Goal: Information Seeking & Learning: Learn about a topic

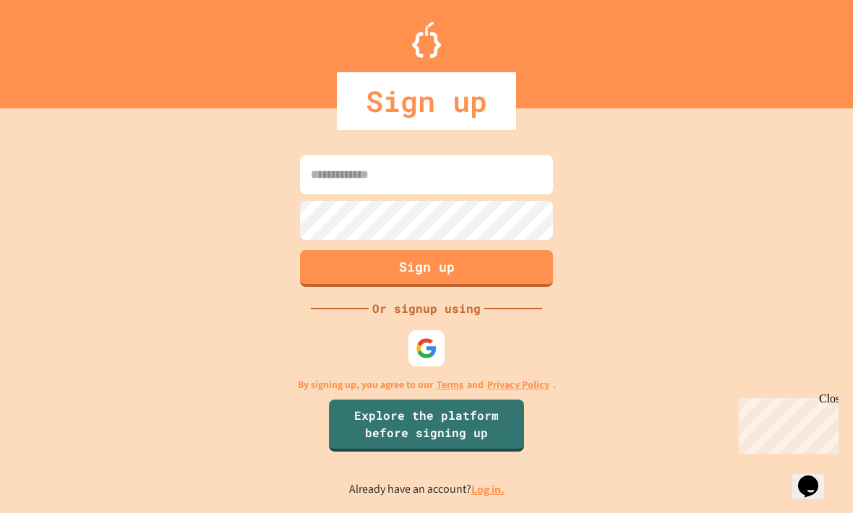
click at [437, 359] on img at bounding box center [427, 349] width 22 height 22
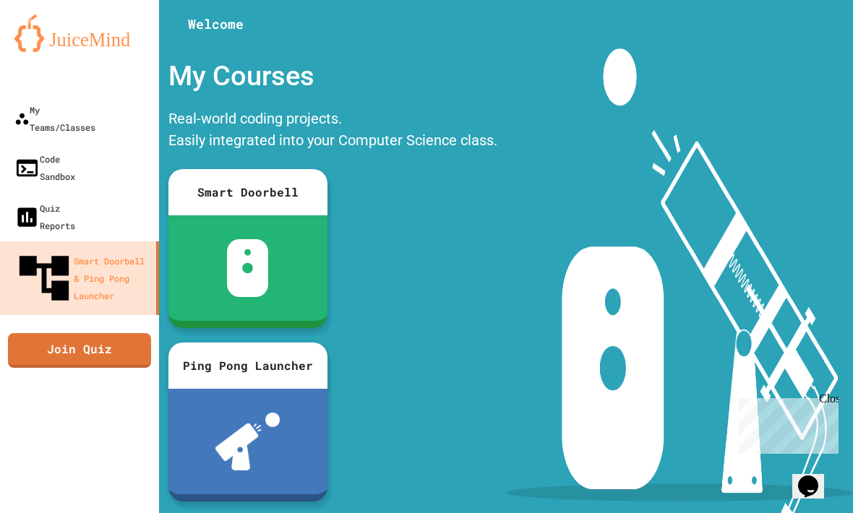
click at [29, 114] on div "My Teams/Classes" at bounding box center [54, 118] width 81 height 35
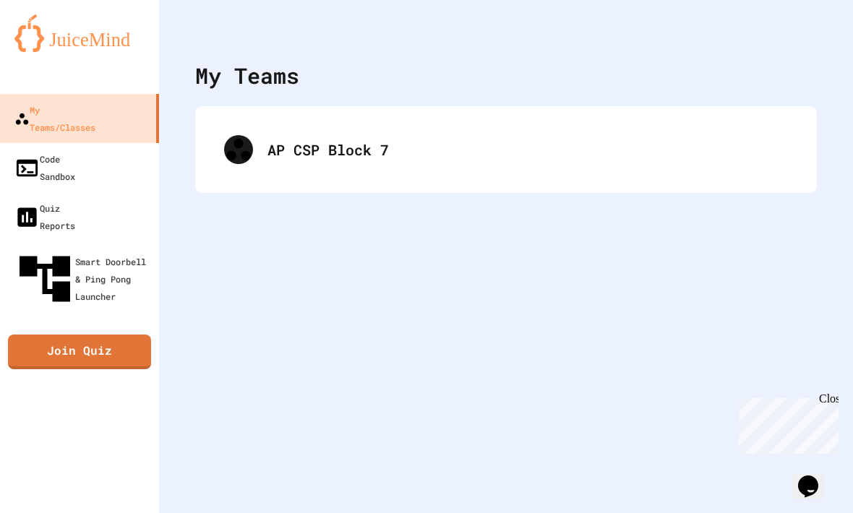
click at [665, 156] on div "AP CSP Block 7" at bounding box center [528, 150] width 521 height 22
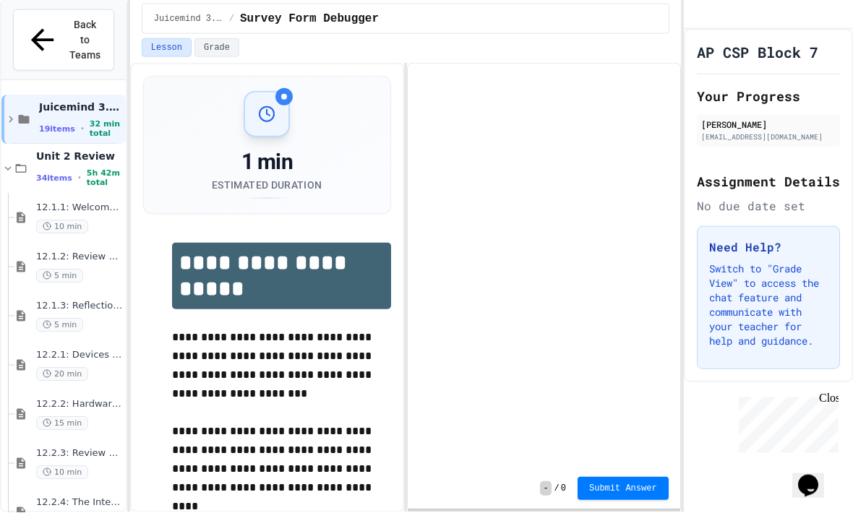
scroll to position [67, 0]
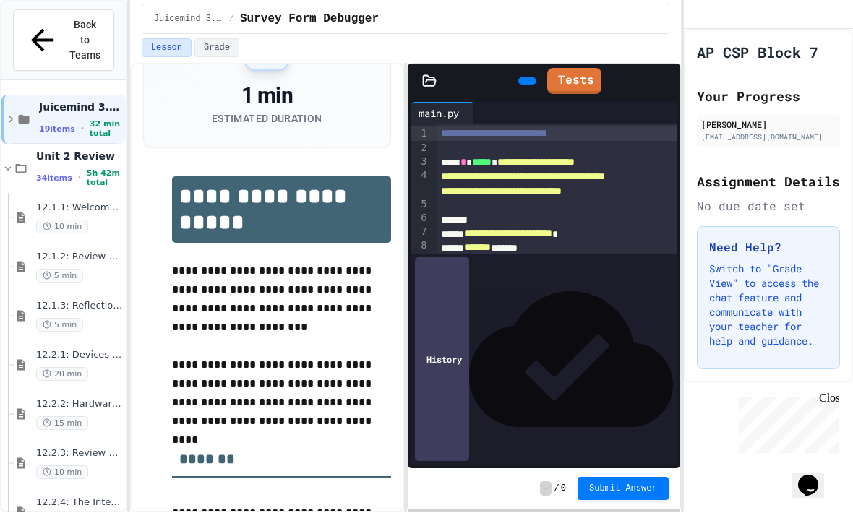
click at [4, 163] on icon at bounding box center [7, 169] width 13 height 13
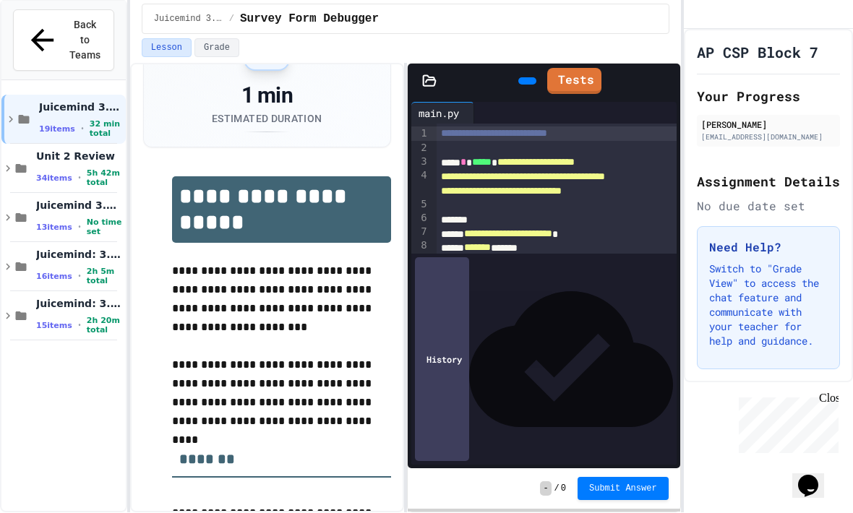
click at [5, 114] on icon at bounding box center [10, 120] width 13 height 13
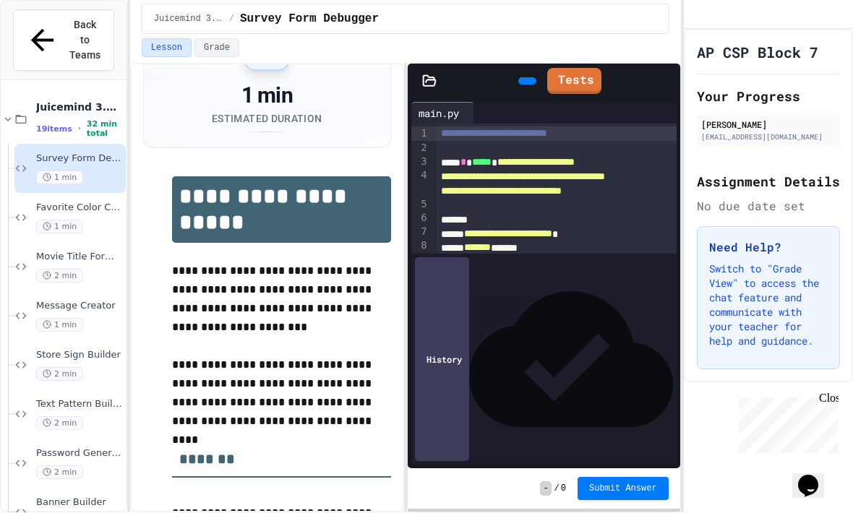
click at [10, 114] on icon at bounding box center [7, 120] width 13 height 13
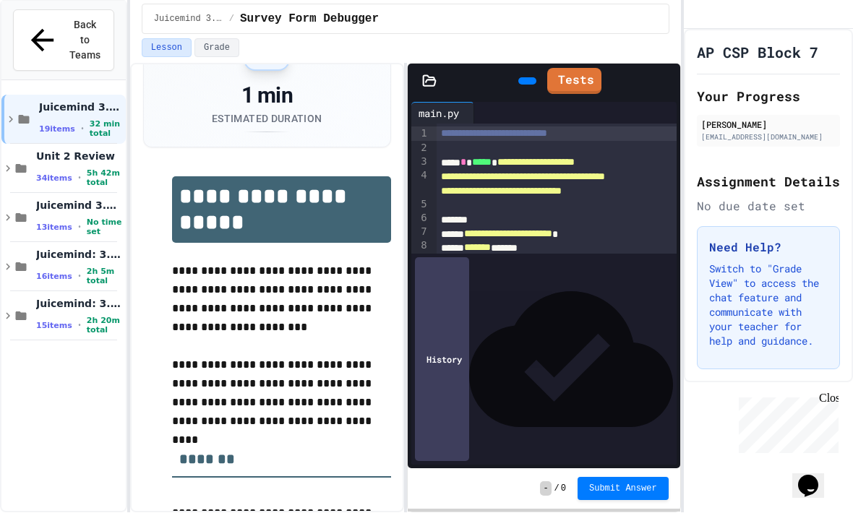
click at [13, 292] on div "Juicemind: 3.1.1-3.4.4 15 items • 2h 20m total" at bounding box center [63, 316] width 124 height 49
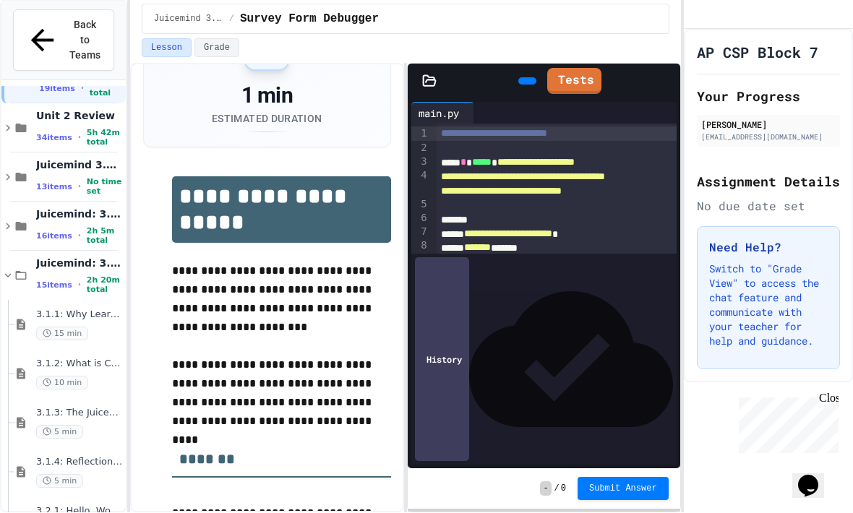
scroll to position [45, 0]
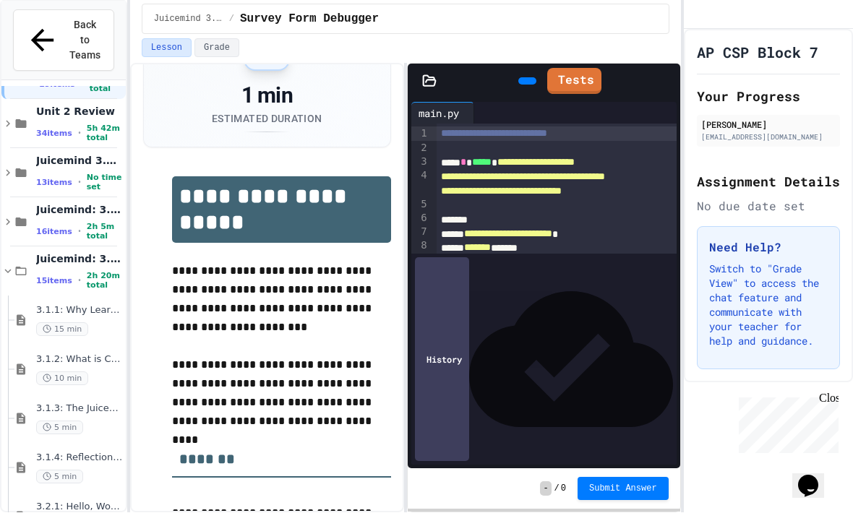
click at [42, 305] on span "3.1.1: Why Learn to Program?" at bounding box center [79, 311] width 87 height 12
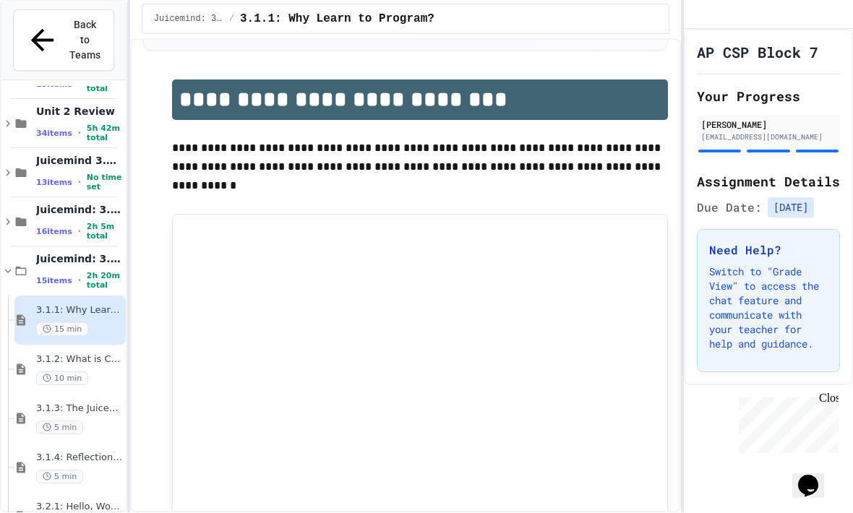
scroll to position [153, 0]
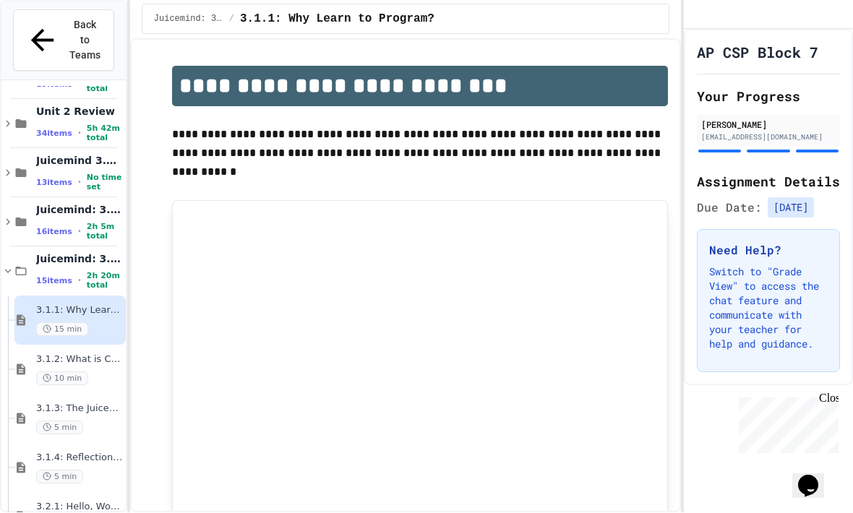
click at [62, 346] on div "3.1.2: What is Code? 10 min" at bounding box center [69, 370] width 111 height 49
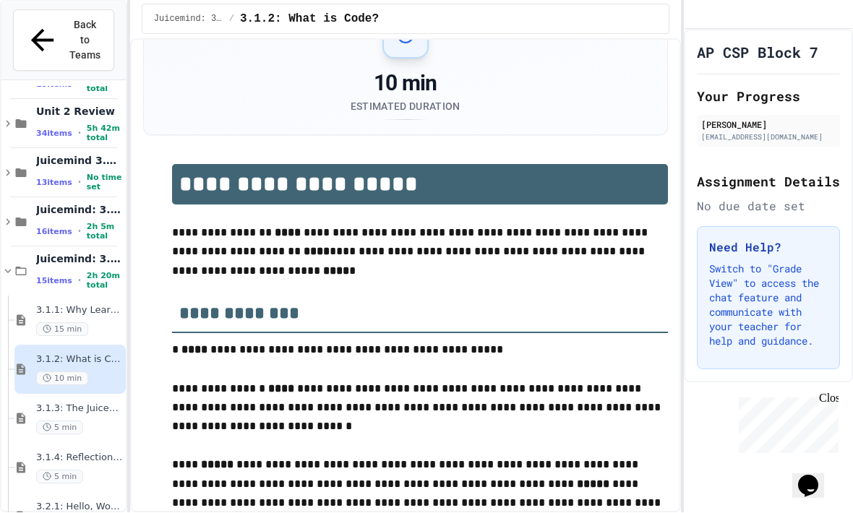
type input "*****"
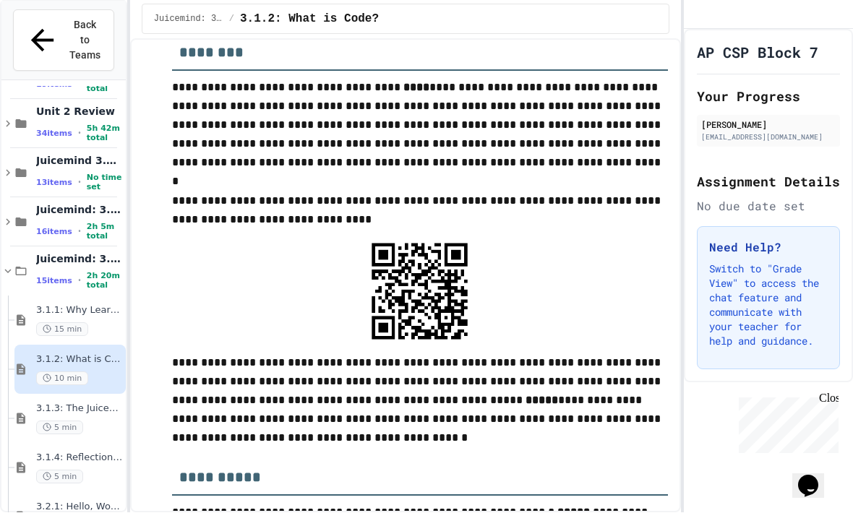
scroll to position [1389, 0]
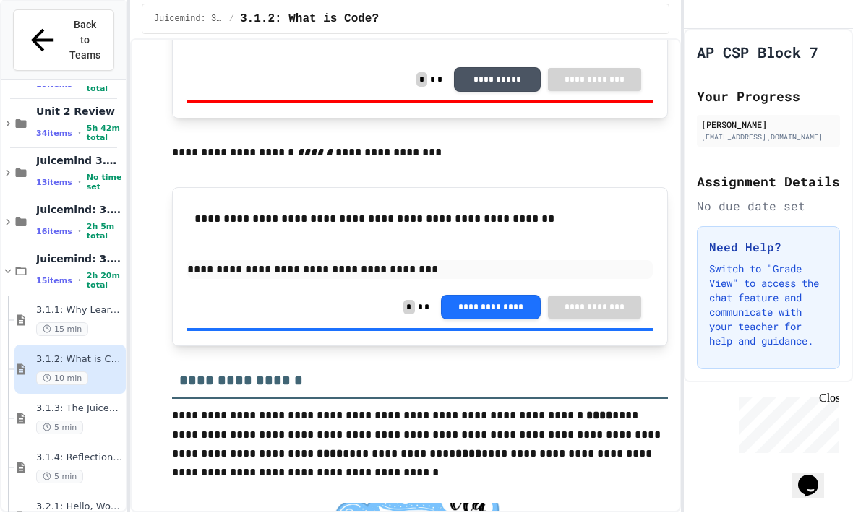
click at [17, 149] on div "Juicemind 3.3 and 3.4 Exercises 13 items • No time set" at bounding box center [63, 173] width 124 height 49
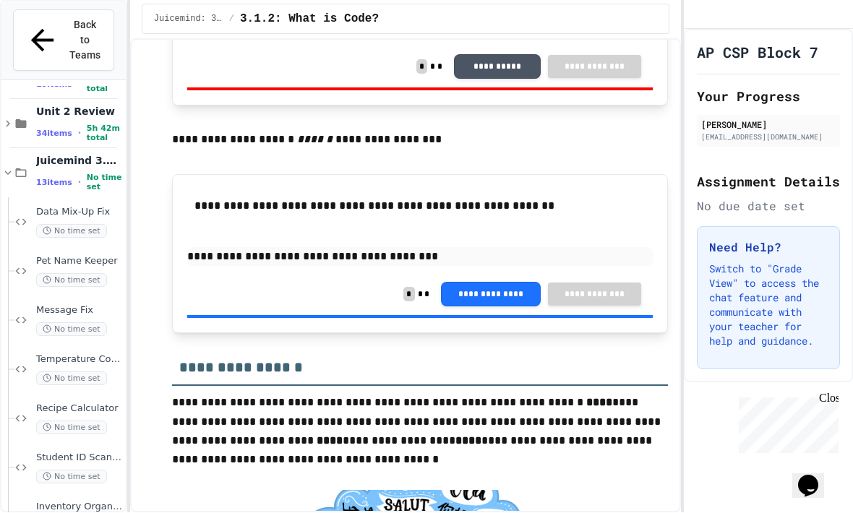
scroll to position [2302, 0]
click at [7, 167] on icon at bounding box center [7, 173] width 13 height 13
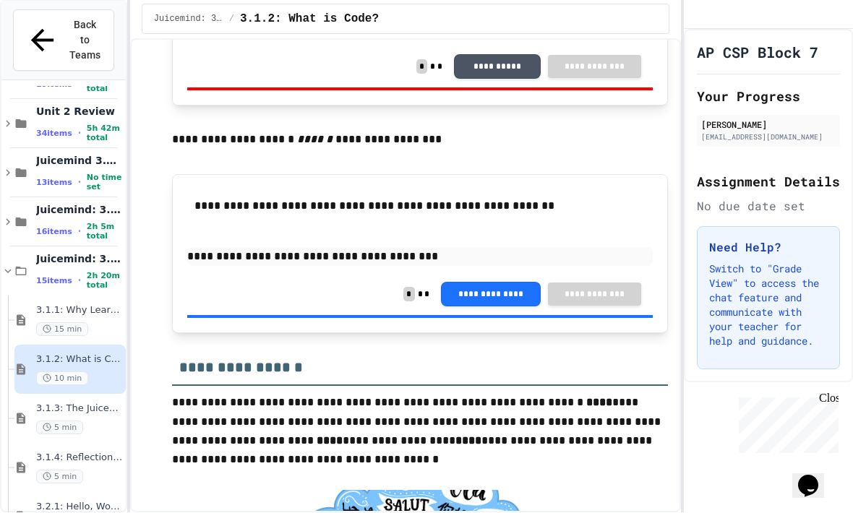
click at [7, 167] on icon at bounding box center [7, 173] width 13 height 13
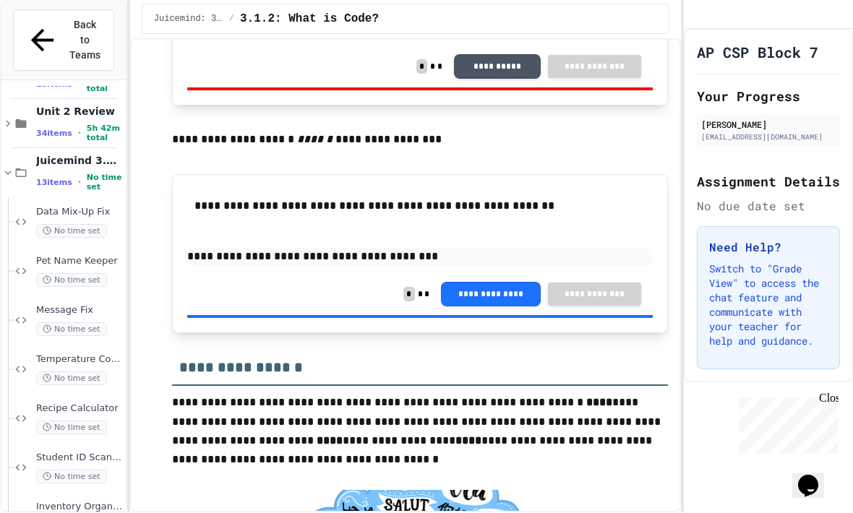
click at [3, 167] on icon at bounding box center [7, 173] width 13 height 13
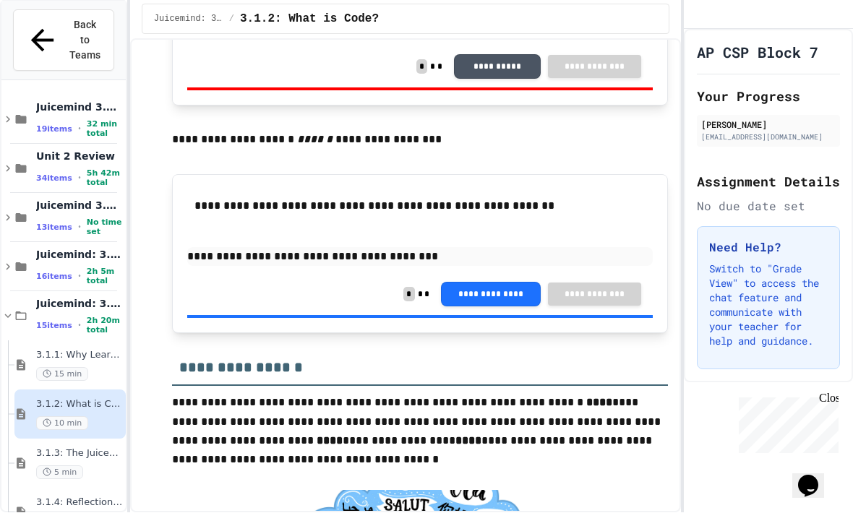
scroll to position [0, 0]
click at [14, 310] on icon at bounding box center [7, 316] width 13 height 13
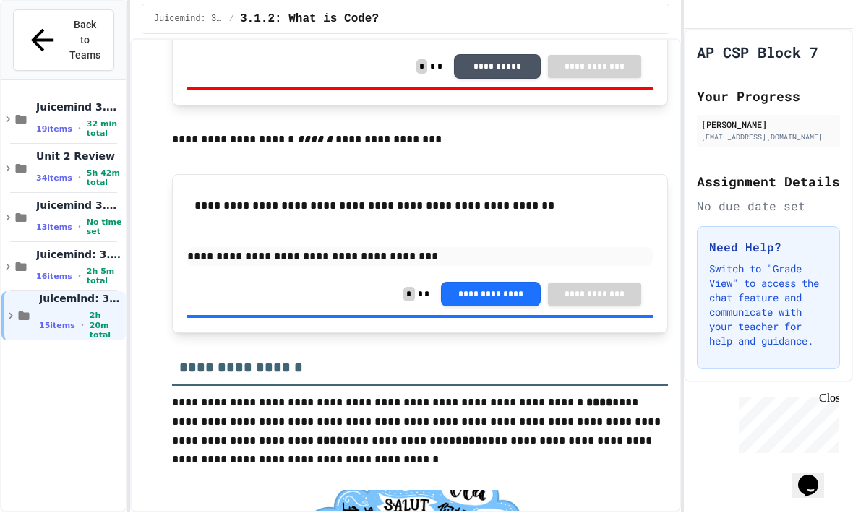
click at [9, 163] on icon at bounding box center [7, 169] width 13 height 13
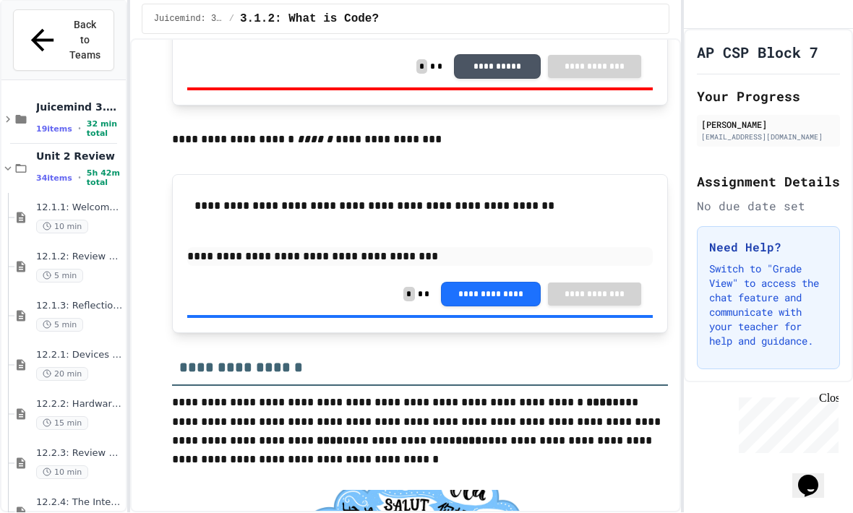
click at [50, 203] on span "12.1.1: Welcome to the Internet" at bounding box center [79, 209] width 87 height 12
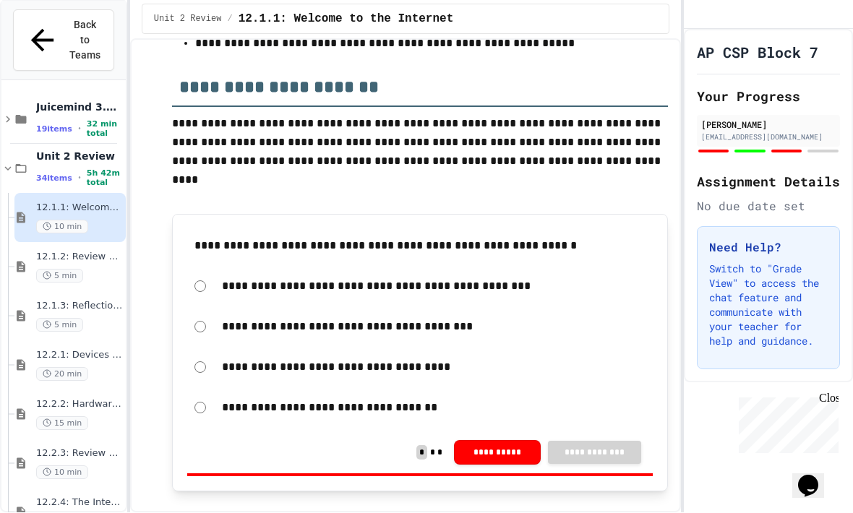
scroll to position [1825, 0]
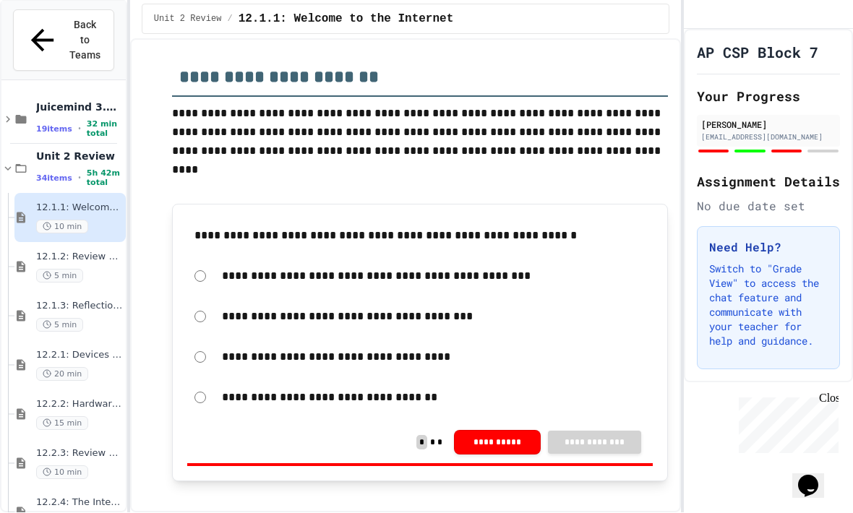
click at [510, 431] on button "**********" at bounding box center [497, 443] width 87 height 25
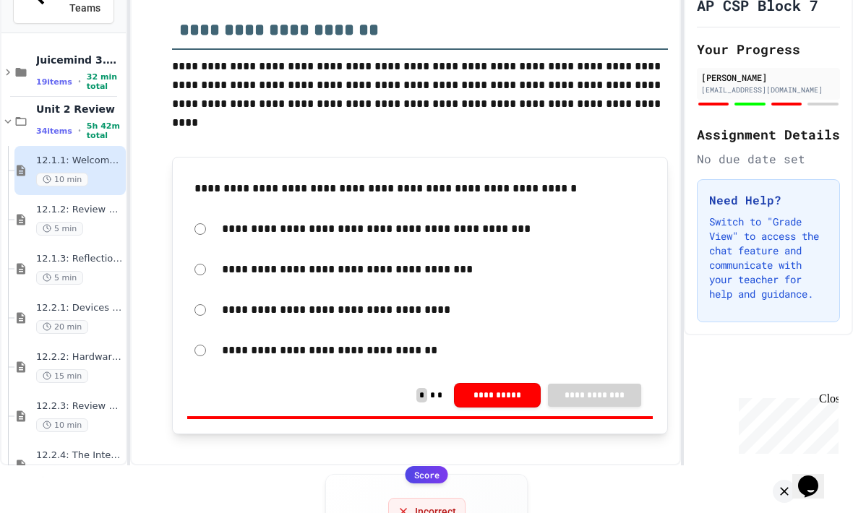
click at [783, 485] on icon at bounding box center [784, 492] width 14 height 14
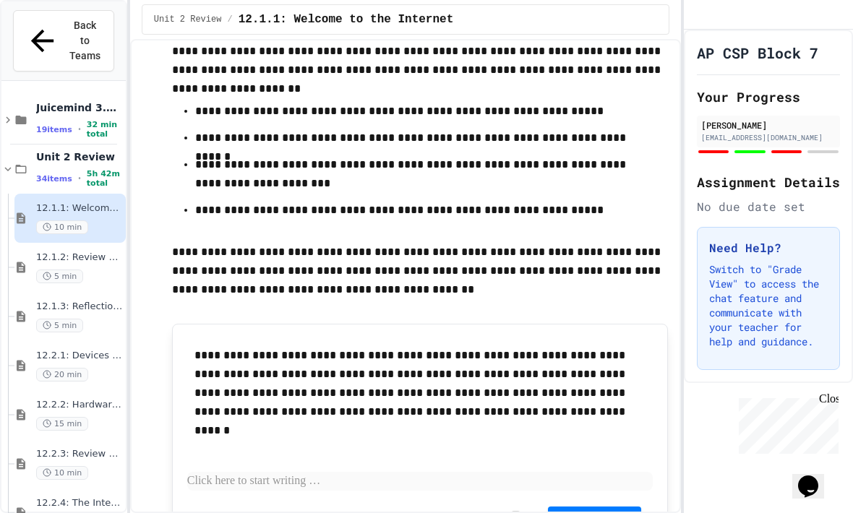
scroll to position [6483, 0]
click at [230, 472] on p at bounding box center [420, 481] width 466 height 19
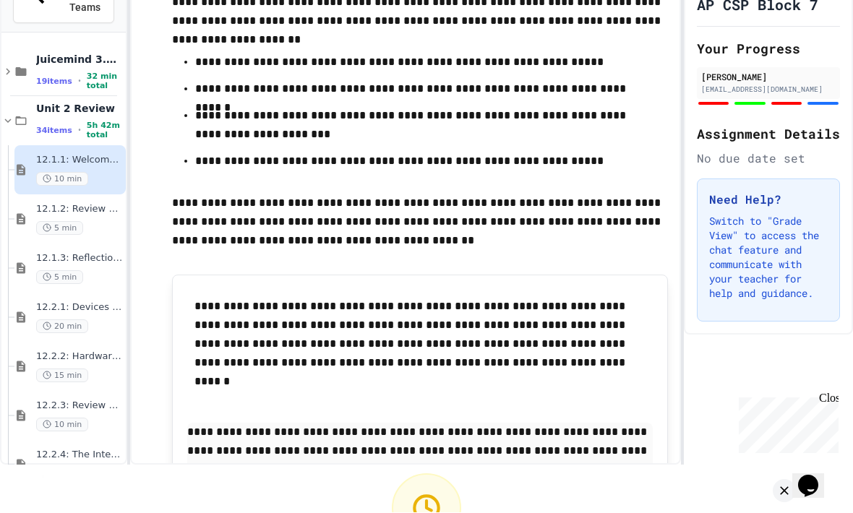
click at [786, 485] on icon at bounding box center [784, 492] width 14 height 14
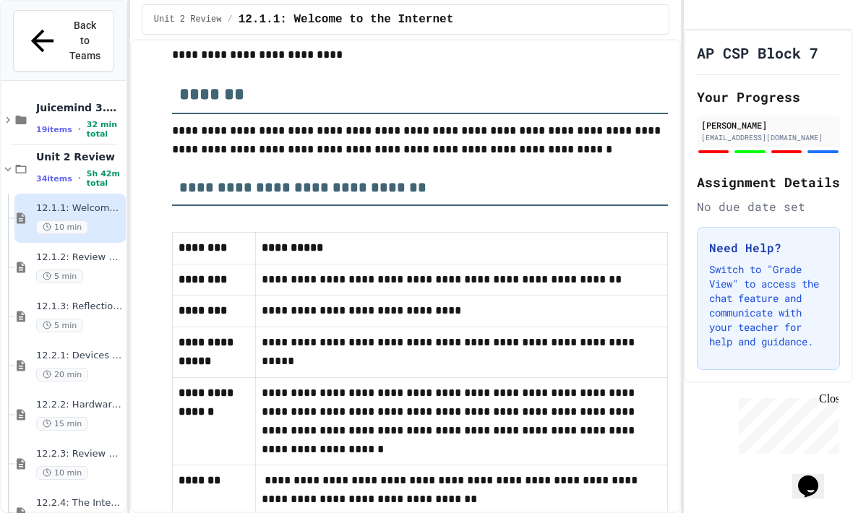
scroll to position [9096, 0]
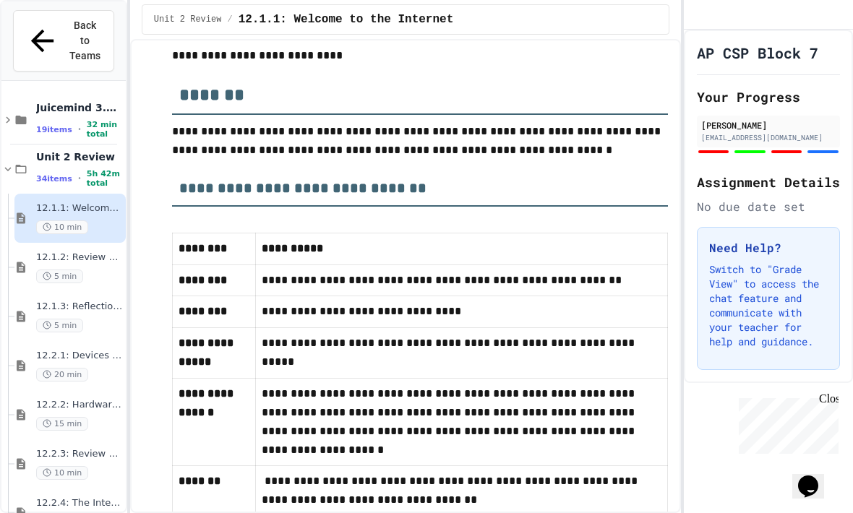
click at [41, 270] on div "5 min" at bounding box center [79, 277] width 87 height 14
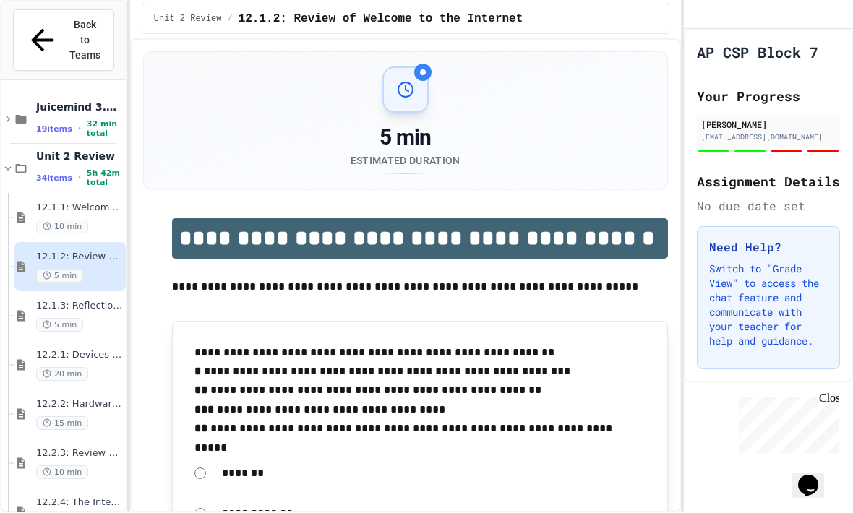
click at [97, 319] on div "5 min" at bounding box center [79, 326] width 87 height 14
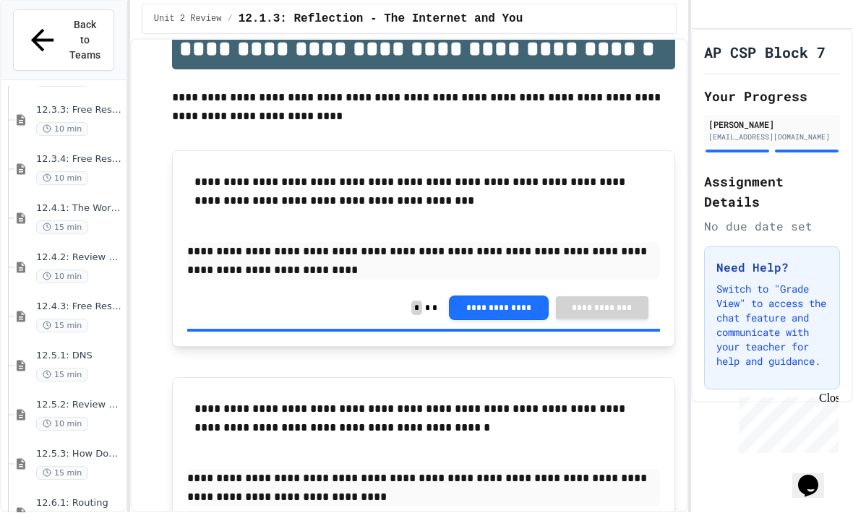
scroll to position [190, 0]
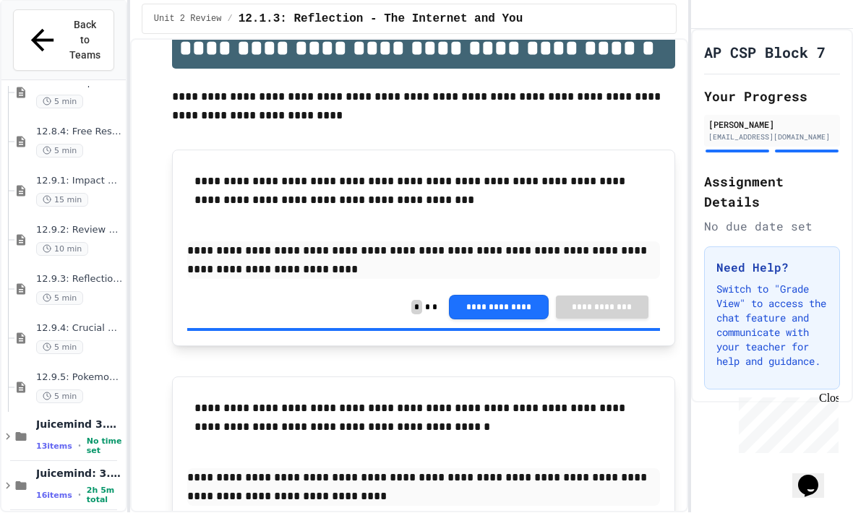
click at [108, 372] on div "12.9.5: Pokemon Go - Unintended Effects 5 min" at bounding box center [79, 388] width 87 height 32
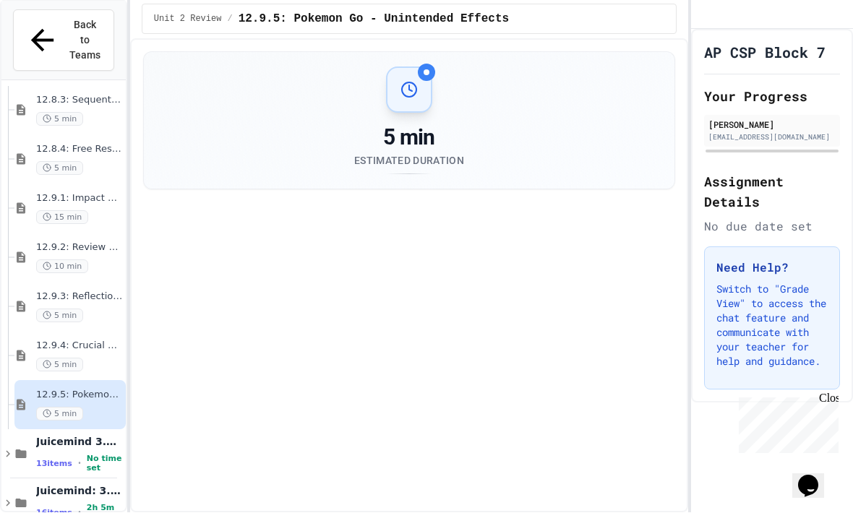
scroll to position [41, 0]
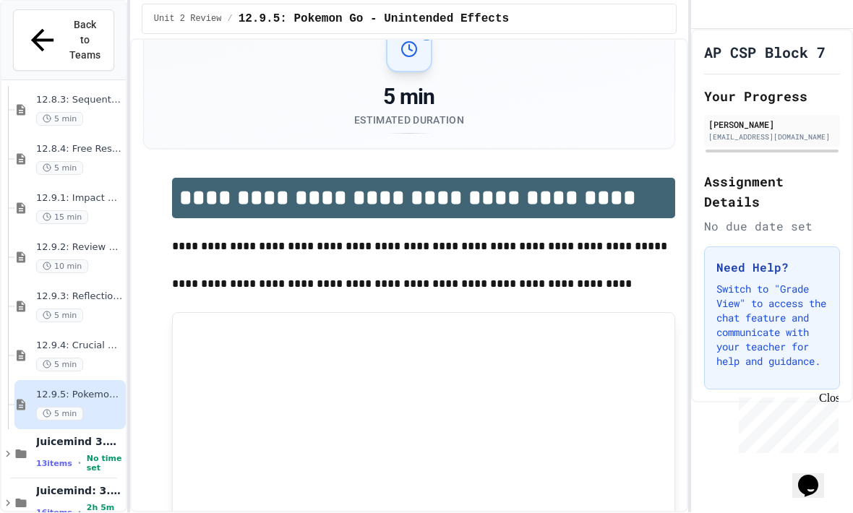
click at [88, 341] on div "12.9.4: Crucial Steps to Close the Digital Divide 5 min" at bounding box center [79, 357] width 87 height 32
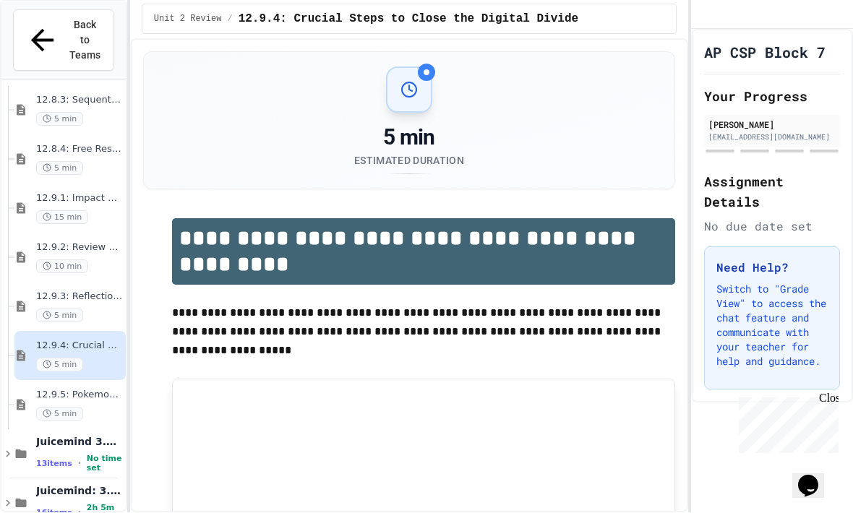
scroll to position [67, 0]
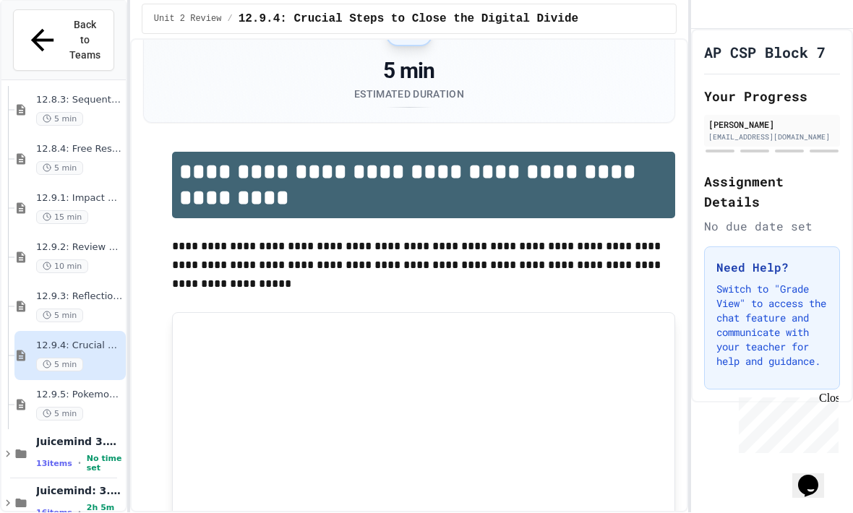
click at [41, 291] on span "12.9.3: Reflection - Internet Impact" at bounding box center [79, 297] width 87 height 12
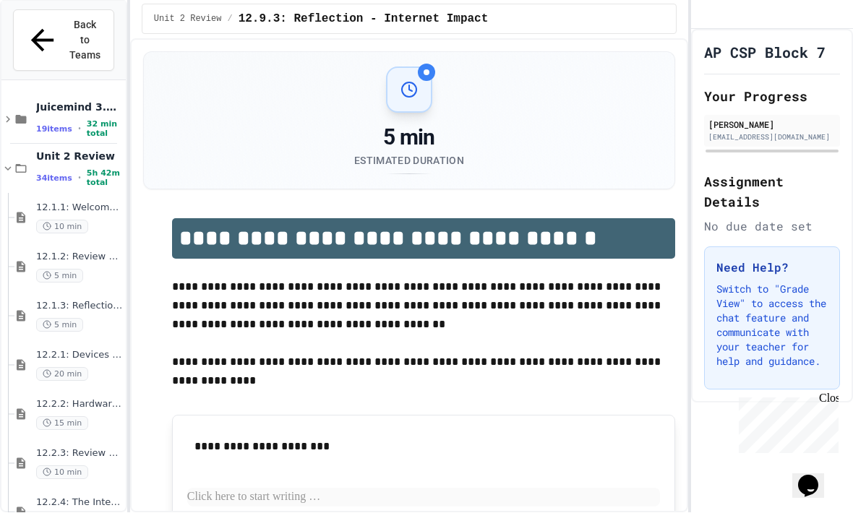
click at [32, 194] on div "12.1.1: Welcome to the Internet 10 min" at bounding box center [69, 218] width 111 height 49
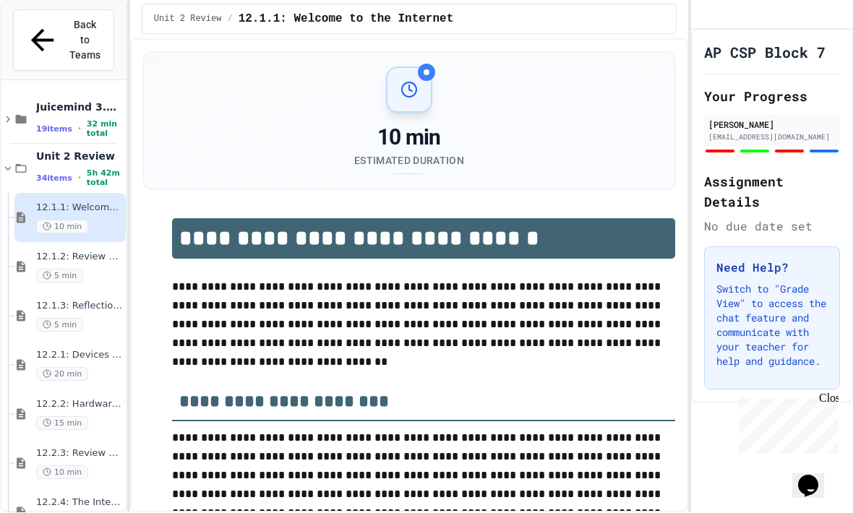
scroll to position [41, 0]
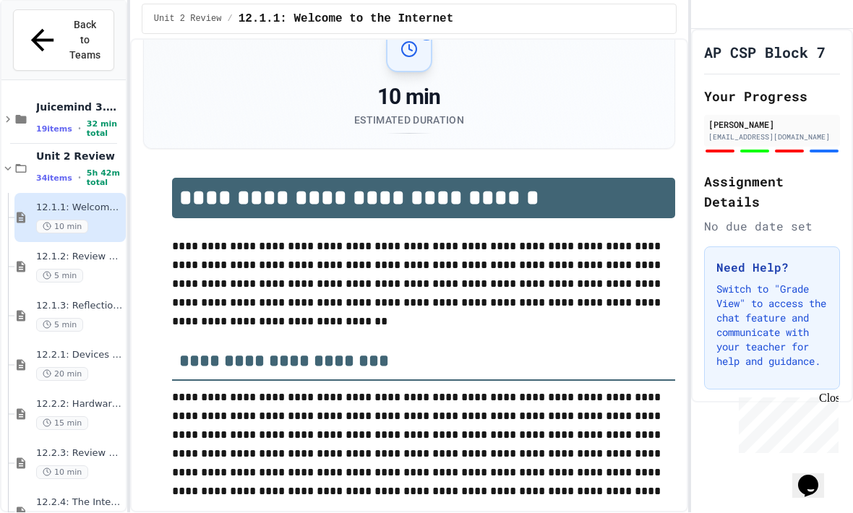
click at [24, 243] on div "12.1.2: Review of Welcome to the Internet 5 min" at bounding box center [69, 267] width 111 height 49
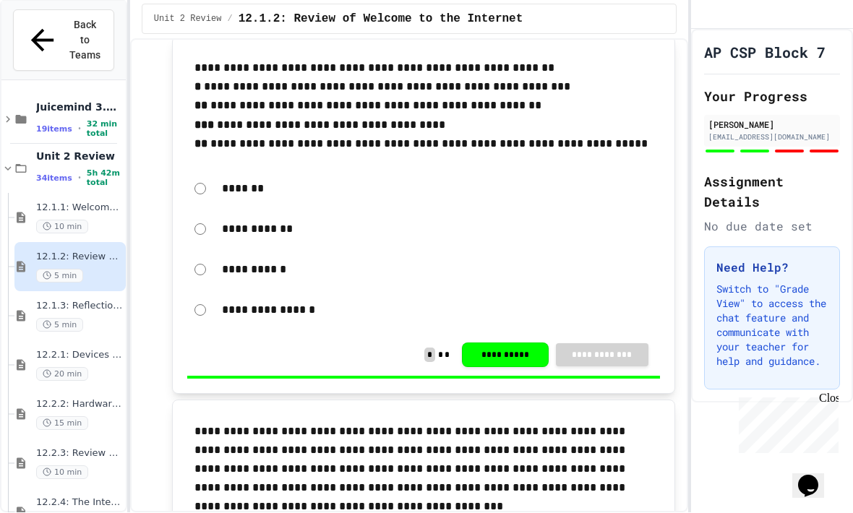
scroll to position [286, 0]
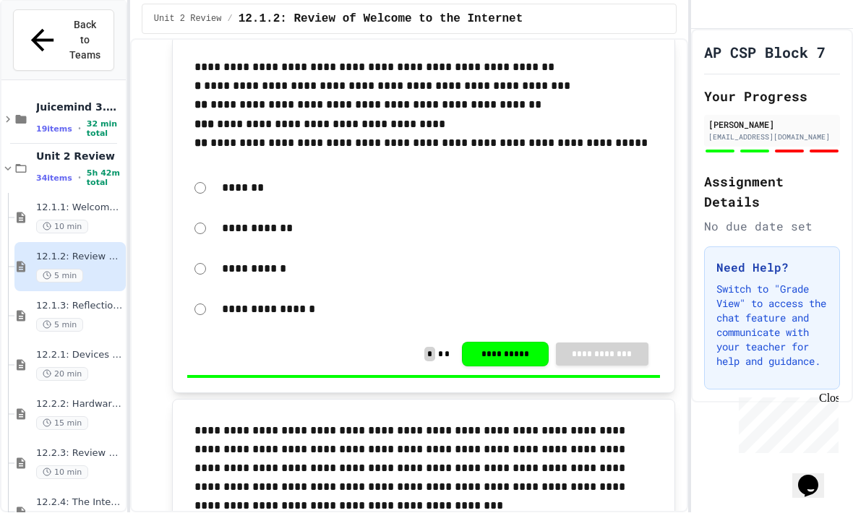
click at [102, 301] on div "12.1.3: Reflection - The Internet and You 5 min" at bounding box center [79, 317] width 87 height 32
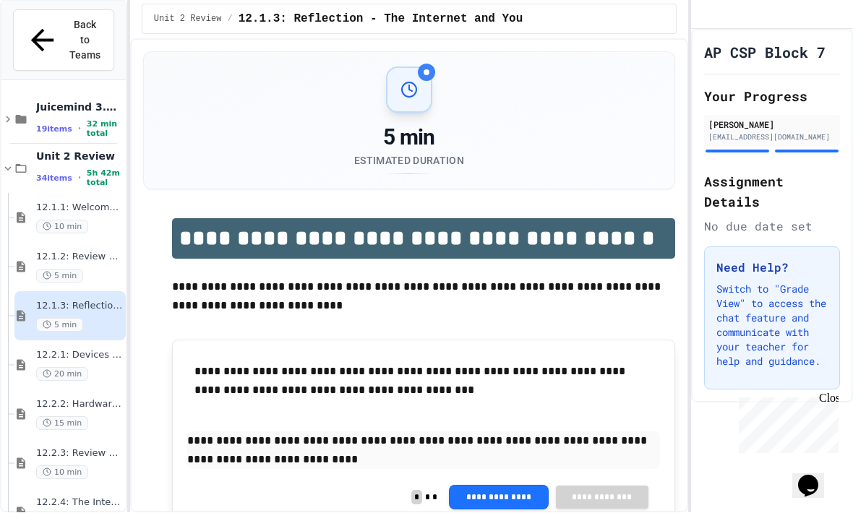
click at [106, 368] on div "20 min" at bounding box center [79, 375] width 87 height 14
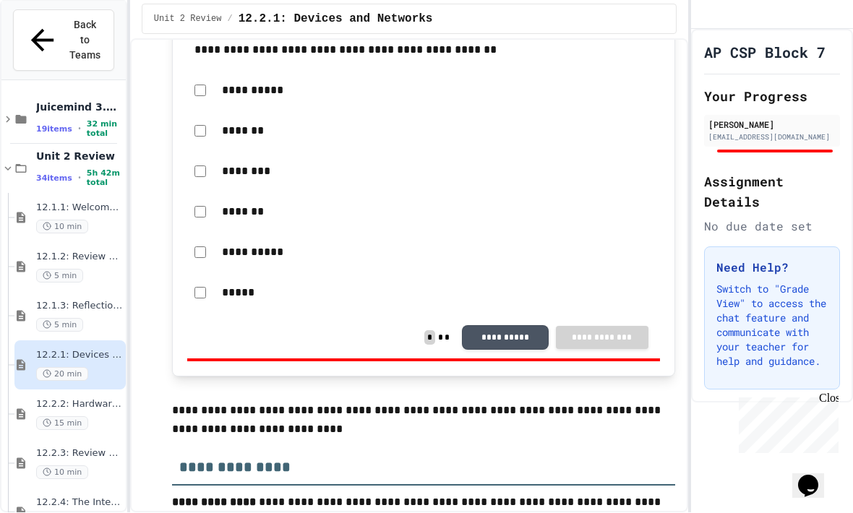
scroll to position [715, 0]
click at [516, 326] on button "**********" at bounding box center [505, 338] width 87 height 25
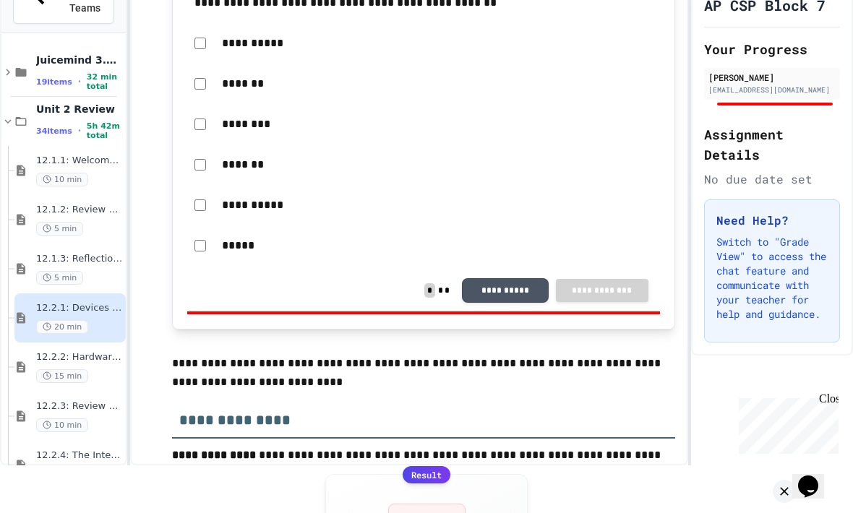
click at [785, 485] on icon at bounding box center [784, 492] width 14 height 14
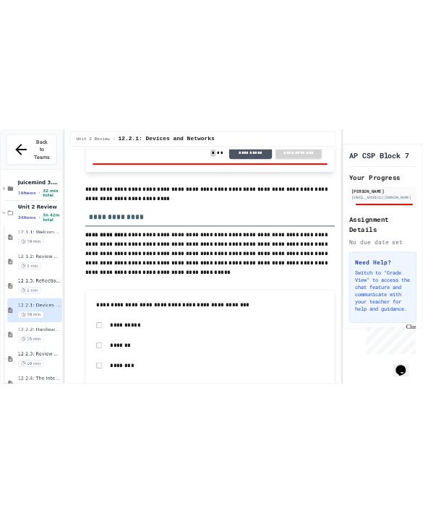
scroll to position [0, 0]
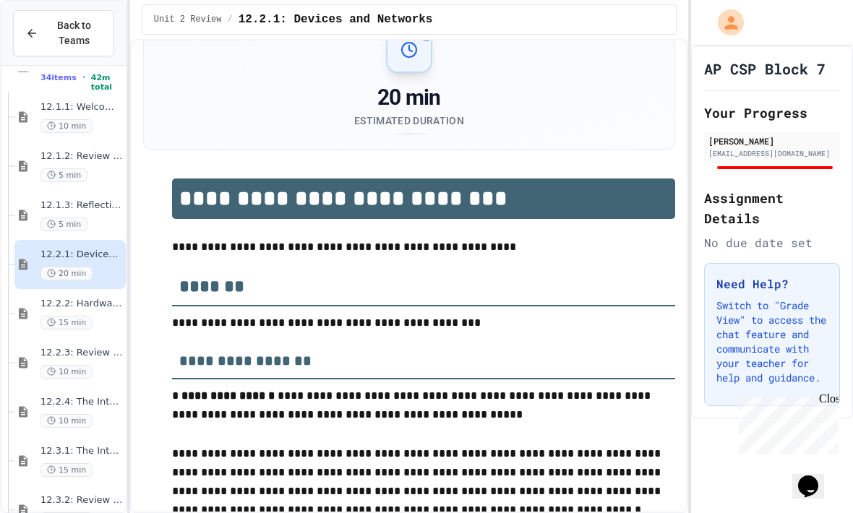
scroll to position [113, 0]
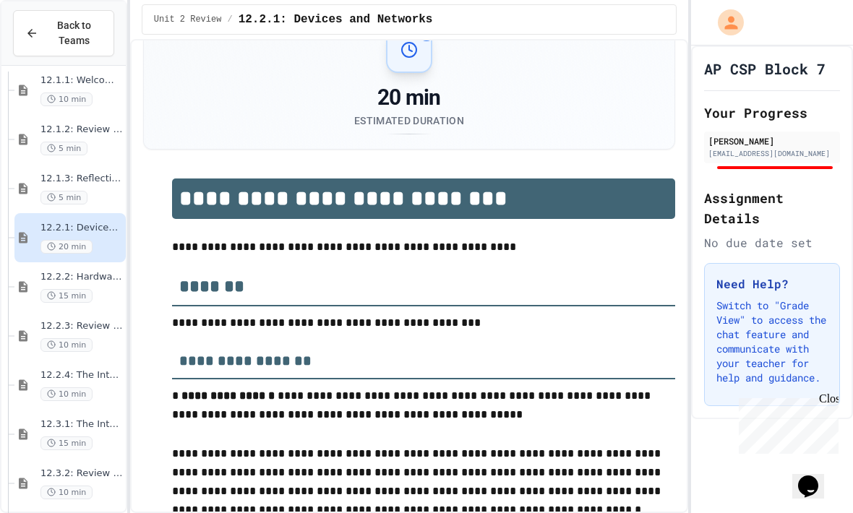
click at [51, 271] on span "12.2.2: Hardware of the Internet" at bounding box center [82, 277] width 82 height 12
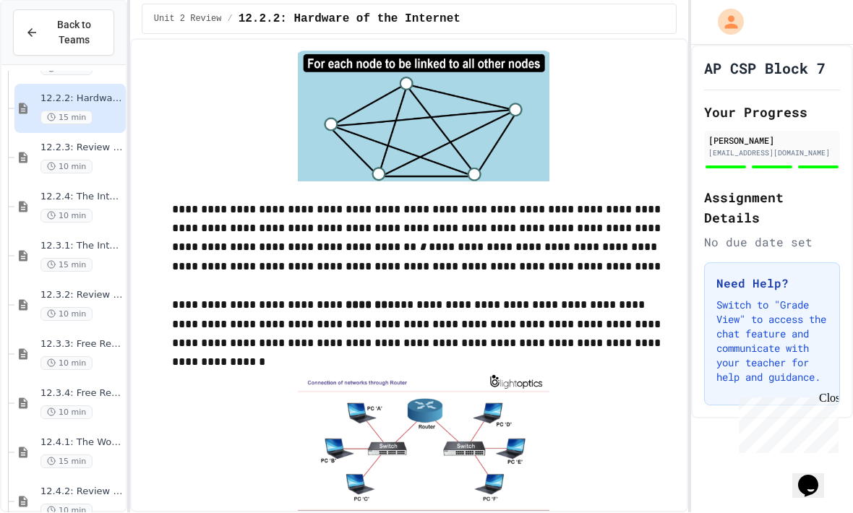
scroll to position [704, 0]
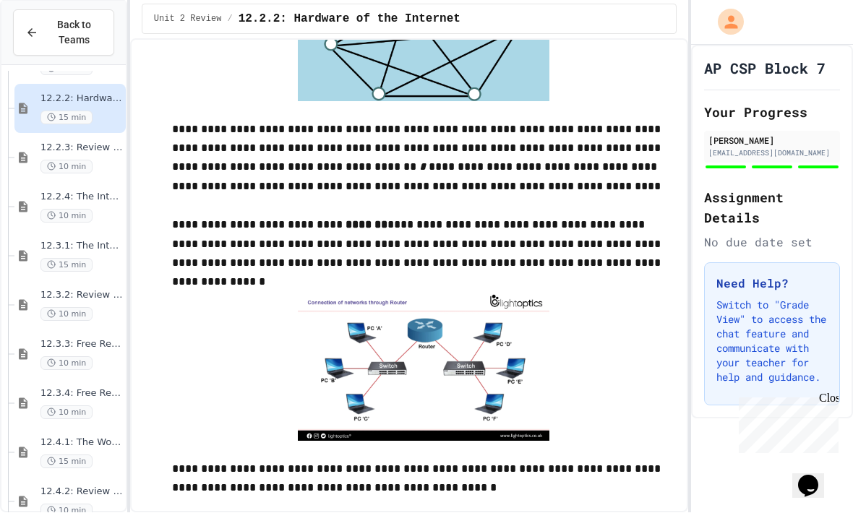
click at [46, 308] on span "10 min" at bounding box center [67, 315] width 52 height 14
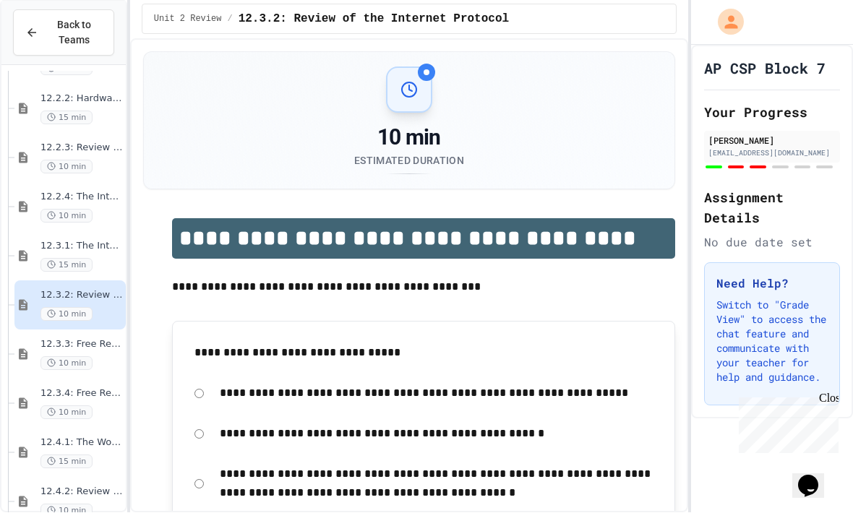
scroll to position [41, 0]
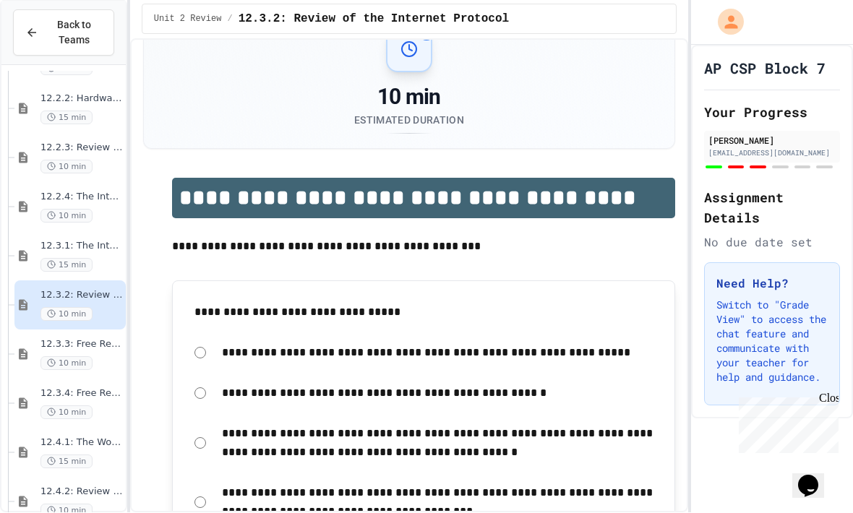
click at [38, 331] on div "12.3.3: Free Response - The Need for IP 10 min" at bounding box center [69, 355] width 111 height 49
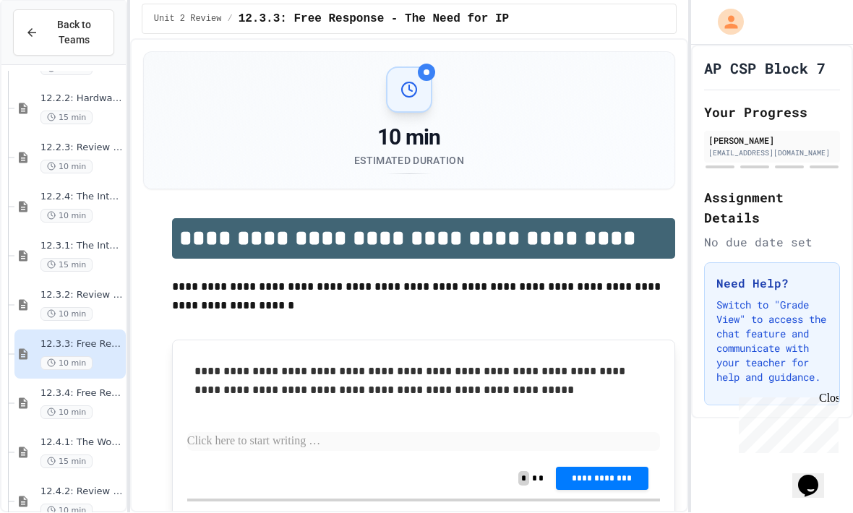
click at [30, 299] on icon at bounding box center [22, 305] width 17 height 13
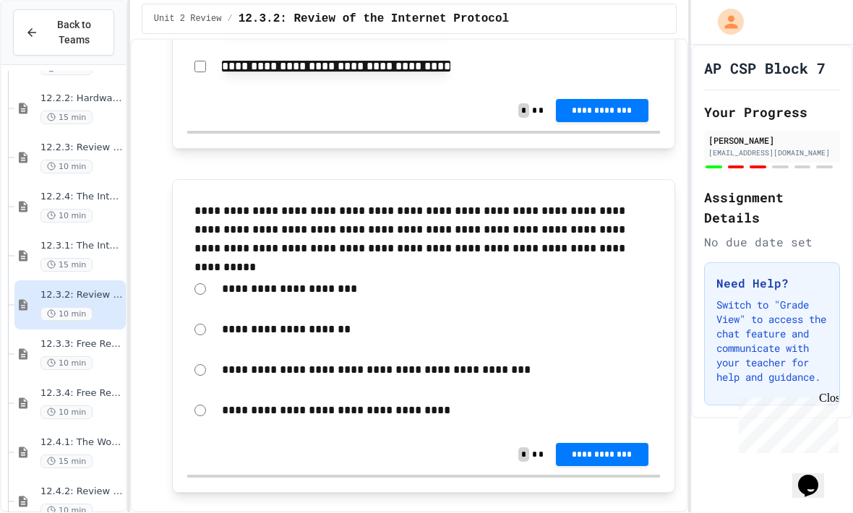
scroll to position [2248, 0]
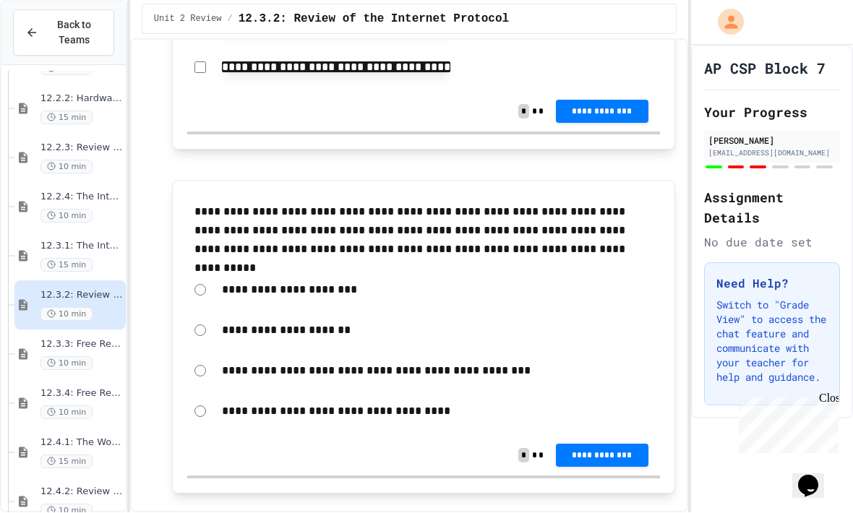
click at [25, 252] on icon at bounding box center [23, 257] width 9 height 11
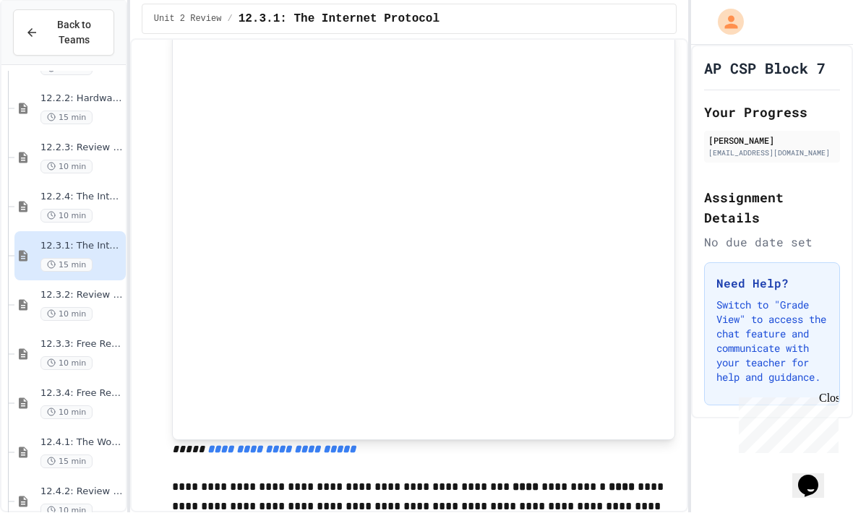
scroll to position [764, 0]
